Goal: Information Seeking & Learning: Learn about a topic

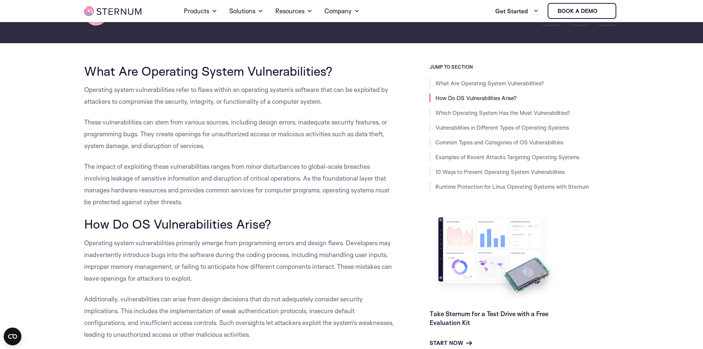
scroll to position [105, 0]
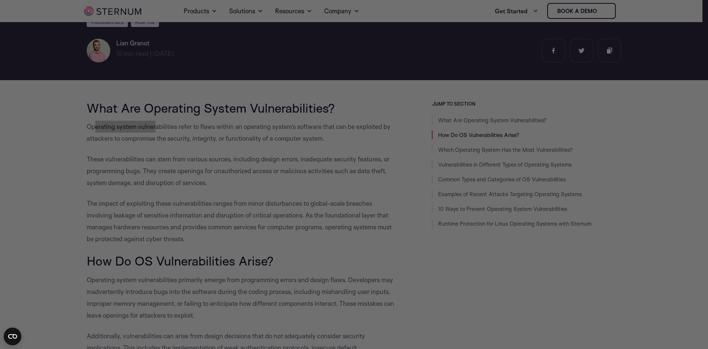
drag, startPoint x: 94, startPoint y: 126, endPoint x: 180, endPoint y: 124, distance: 86.3
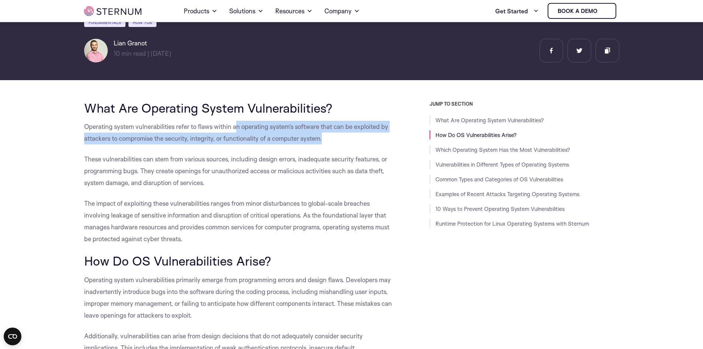
drag, startPoint x: 516, startPoint y: 143, endPoint x: 84, endPoint y: 148, distance: 432.3
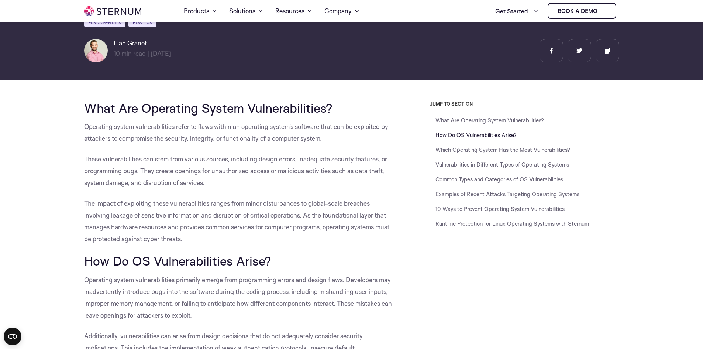
drag, startPoint x: 87, startPoint y: 146, endPoint x: 123, endPoint y: 139, distance: 36.1
click at [123, 139] on span "Operating system vulnerabilities refer to flaws within an operating system’s so…" at bounding box center [236, 132] width 304 height 20
drag, startPoint x: 175, startPoint y: 152, endPoint x: 249, endPoint y: 163, distance: 74.7
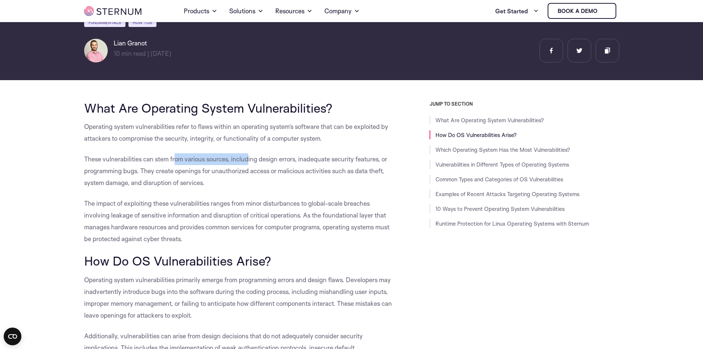
click at [249, 163] on p "These vulnerabilities can stem from various sources, including design errors, i…" at bounding box center [240, 170] width 312 height 35
drag, startPoint x: 161, startPoint y: 170, endPoint x: 164, endPoint y: 176, distance: 6.6
click at [163, 172] on span "These vulnerabilities can stem from various sources, including design errors, i…" at bounding box center [235, 170] width 303 height 31
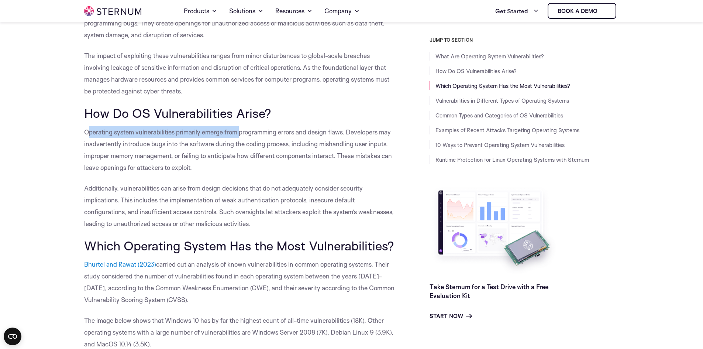
drag, startPoint x: 90, startPoint y: 128, endPoint x: 240, endPoint y: 133, distance: 150.6
click at [240, 133] on span "Operating system vulnerabilities primarily emerge from programming errors and d…" at bounding box center [238, 149] width 308 height 43
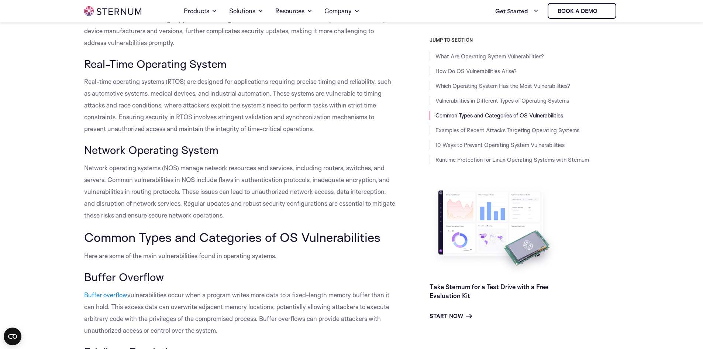
scroll to position [1138, 0]
